Goal: Information Seeking & Learning: Check status

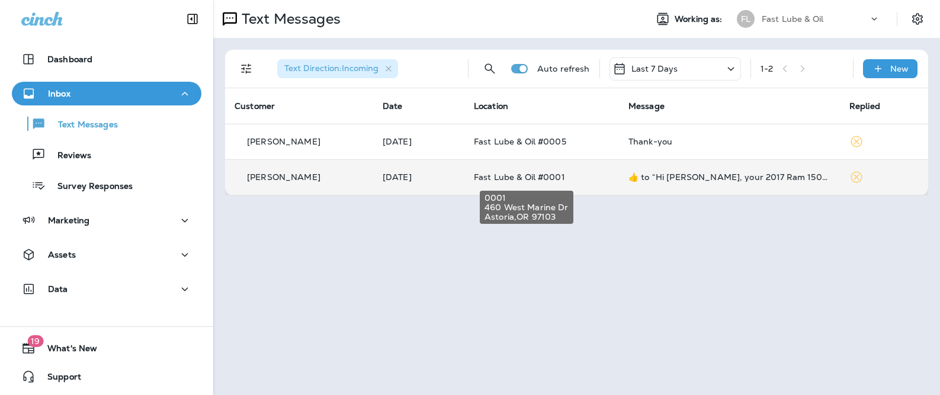
click at [533, 176] on span "Fast Lube & Oil #0001" at bounding box center [519, 177] width 91 height 11
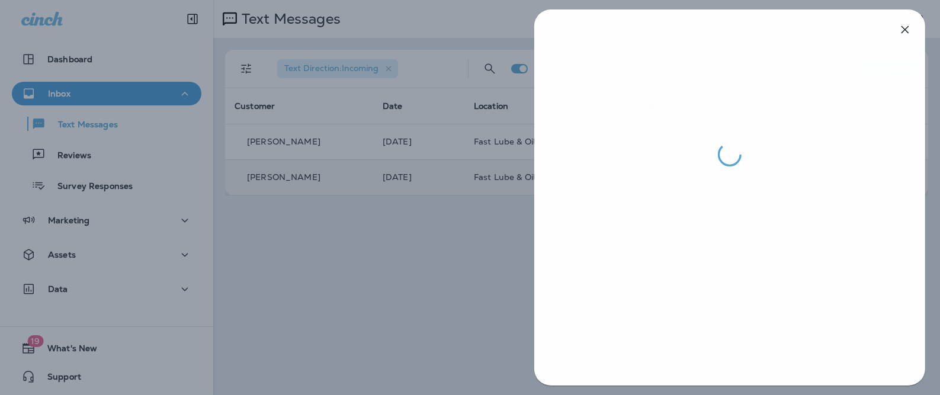
click at [446, 218] on div at bounding box center [471, 197] width 940 height 395
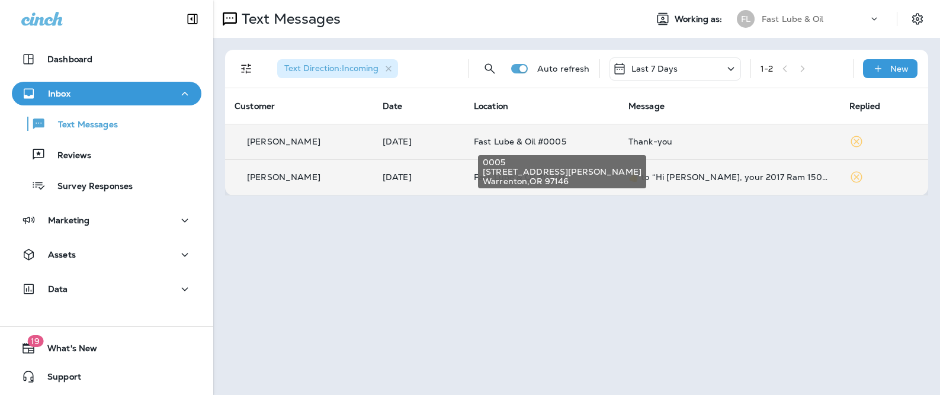
click at [503, 138] on span "Fast Lube & Oil #0005" at bounding box center [520, 141] width 92 height 11
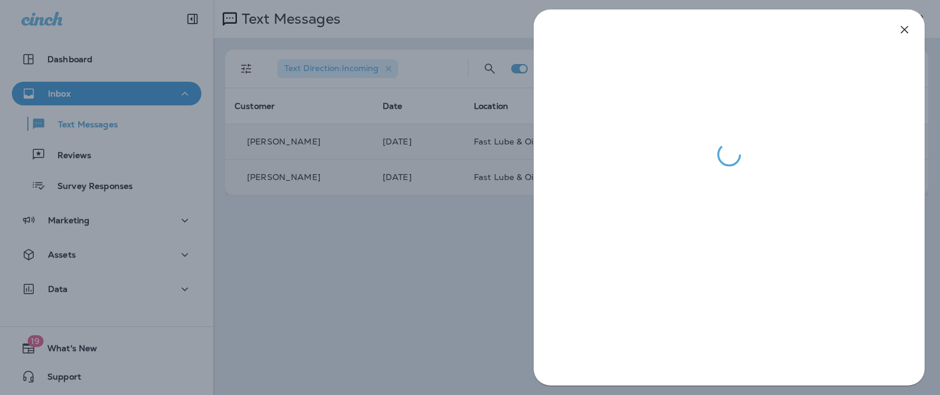
click at [446, 184] on div at bounding box center [470, 197] width 940 height 395
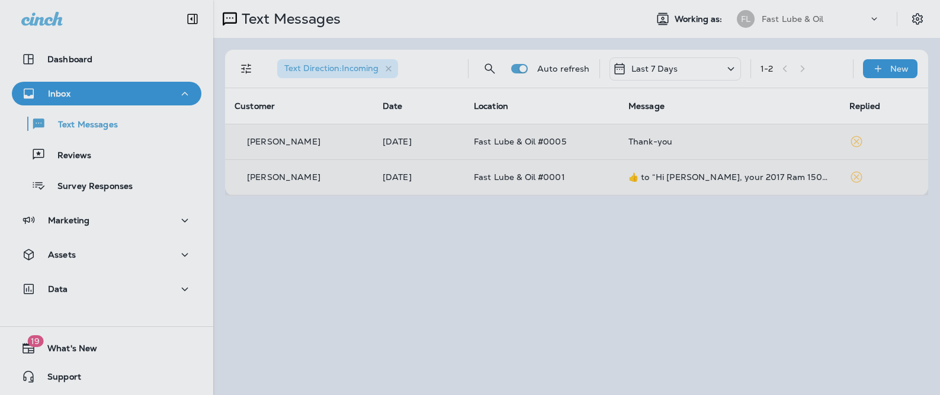
click at [451, 173] on div at bounding box center [532, 197] width 940 height 395
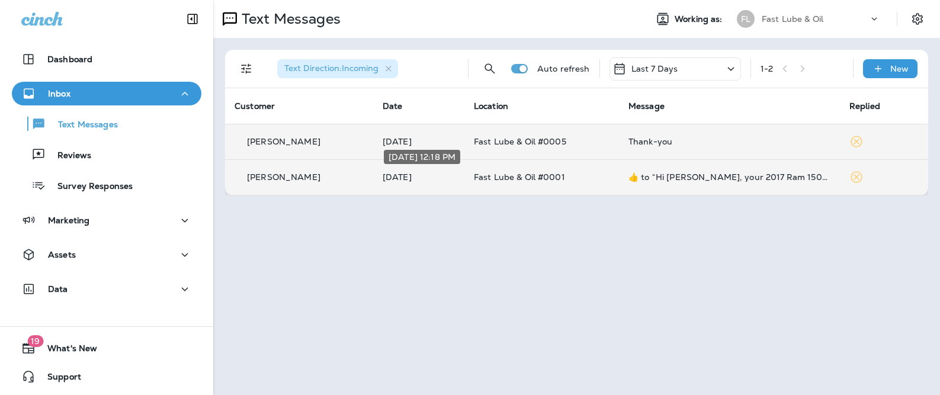
click at [451, 174] on p "[DATE]" at bounding box center [418, 176] width 72 height 9
